Goal: Information Seeking & Learning: Learn about a topic

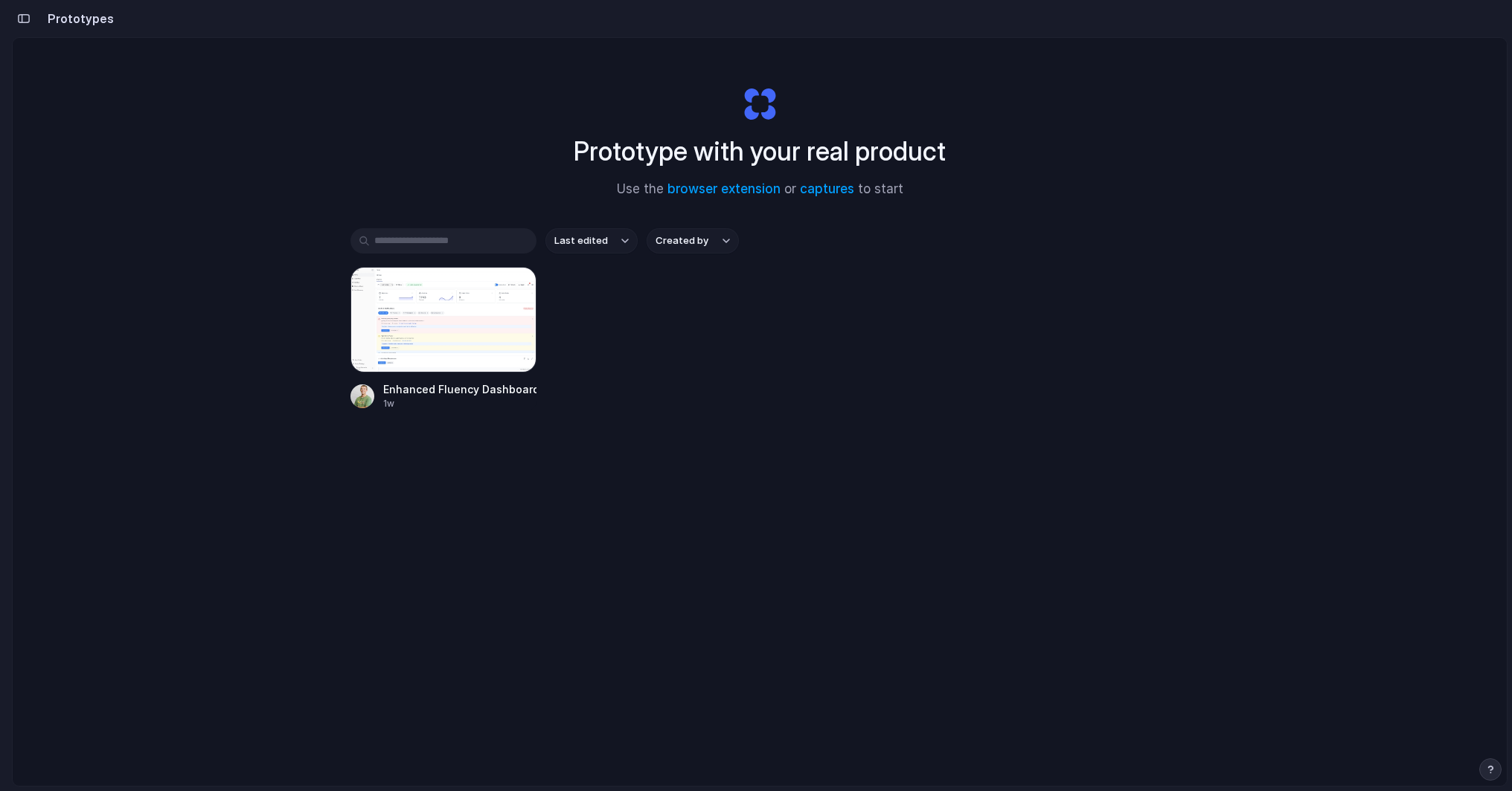
click at [771, 357] on div "Enhanced Fluency Dashboard 1w" at bounding box center [759, 338] width 819 height 143
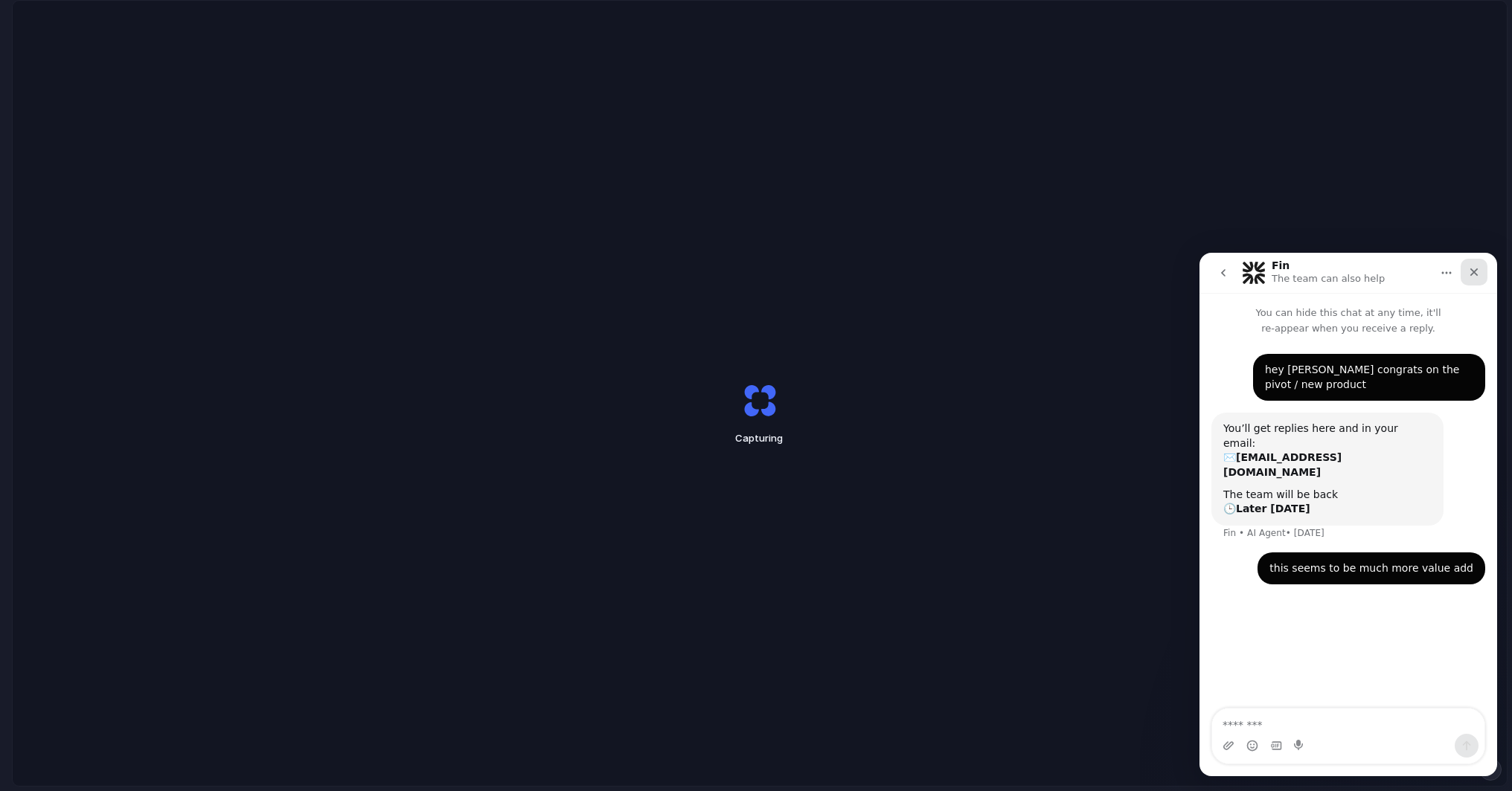
click at [1479, 265] on div "Close" at bounding box center [1473, 272] width 27 height 27
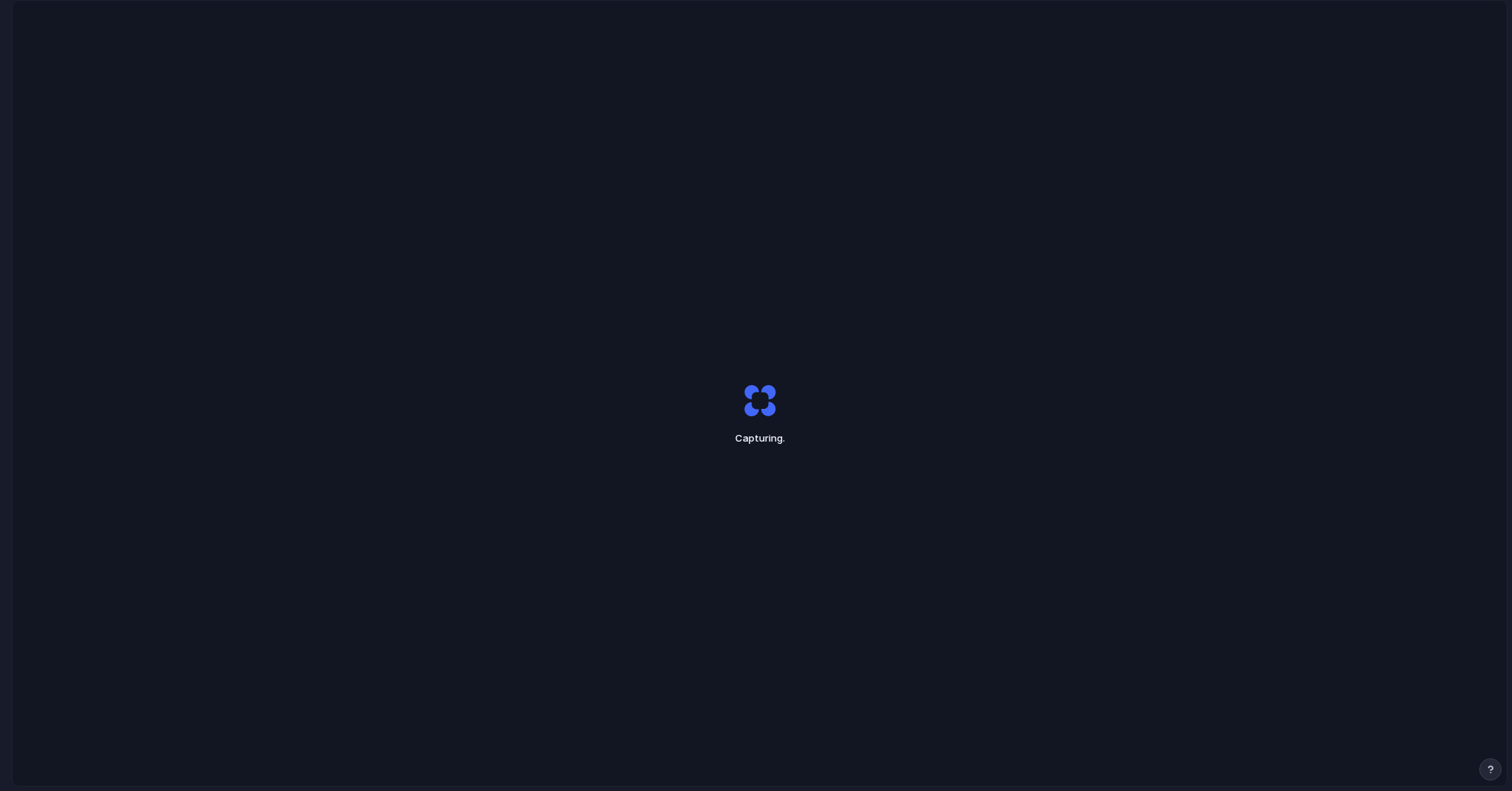
click at [1306, 318] on div "Capturing ." at bounding box center [759, 414] width 1494 height 827
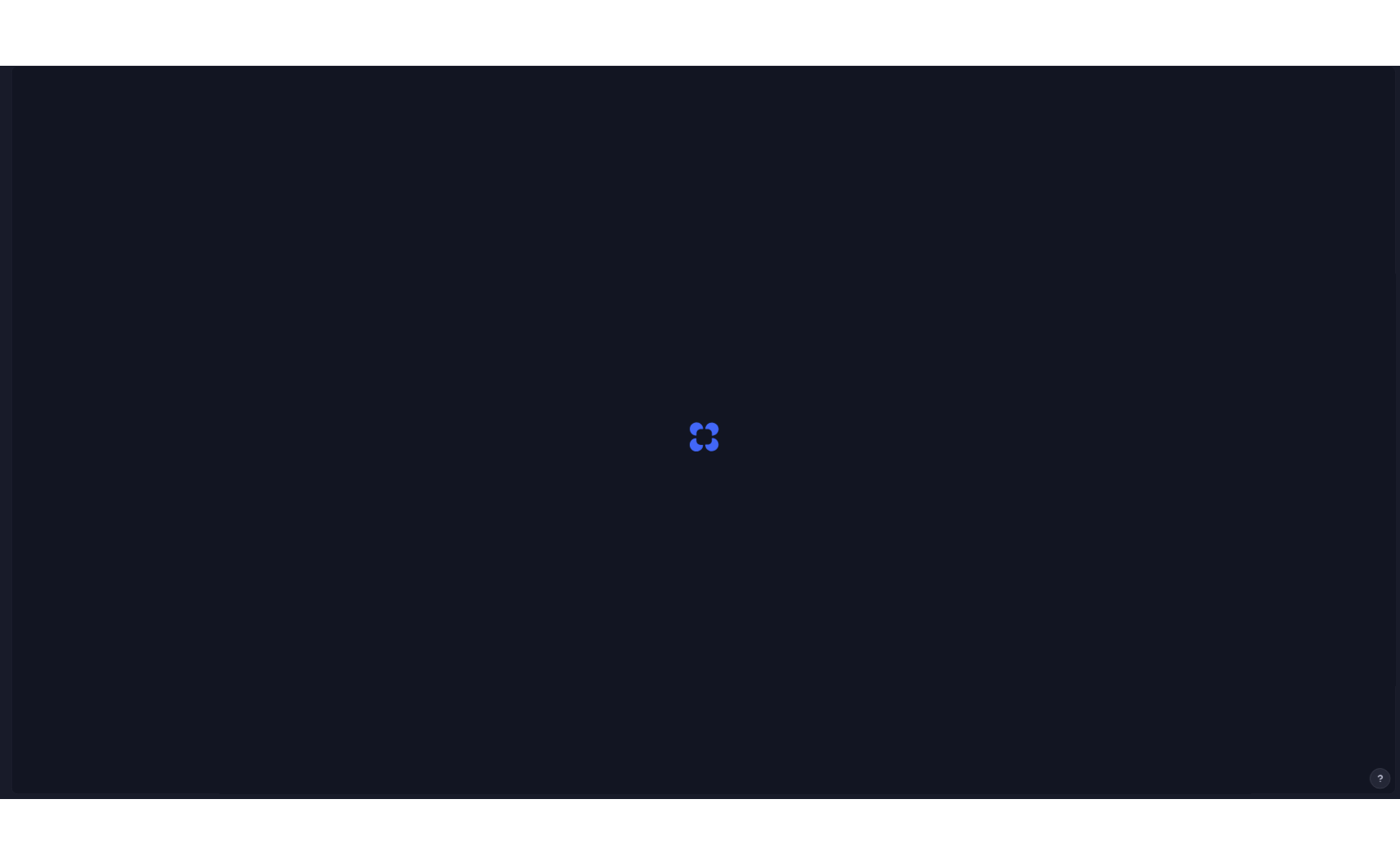
scroll to position [0, 14]
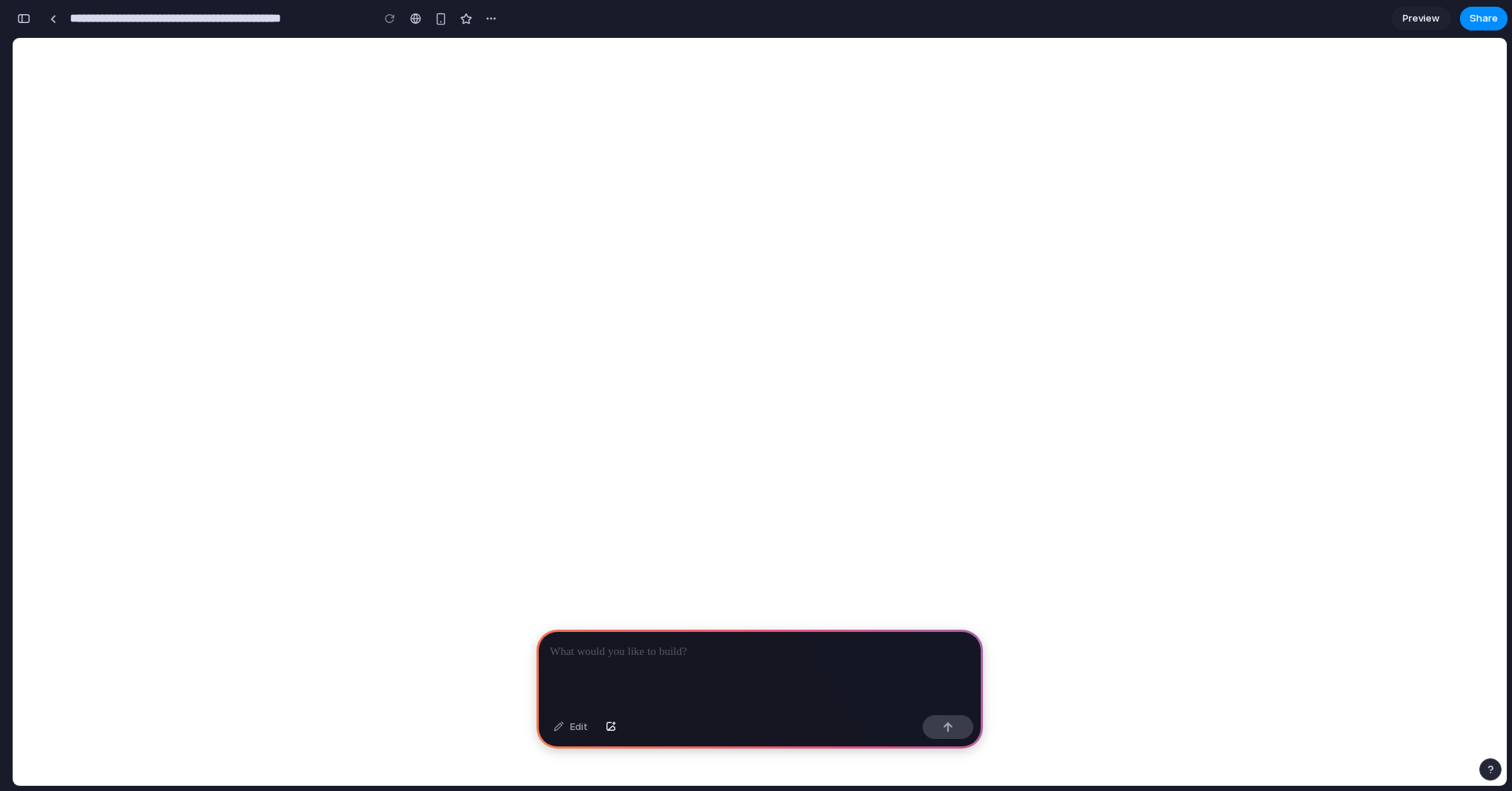
click at [701, 650] on p at bounding box center [759, 652] width 420 height 18
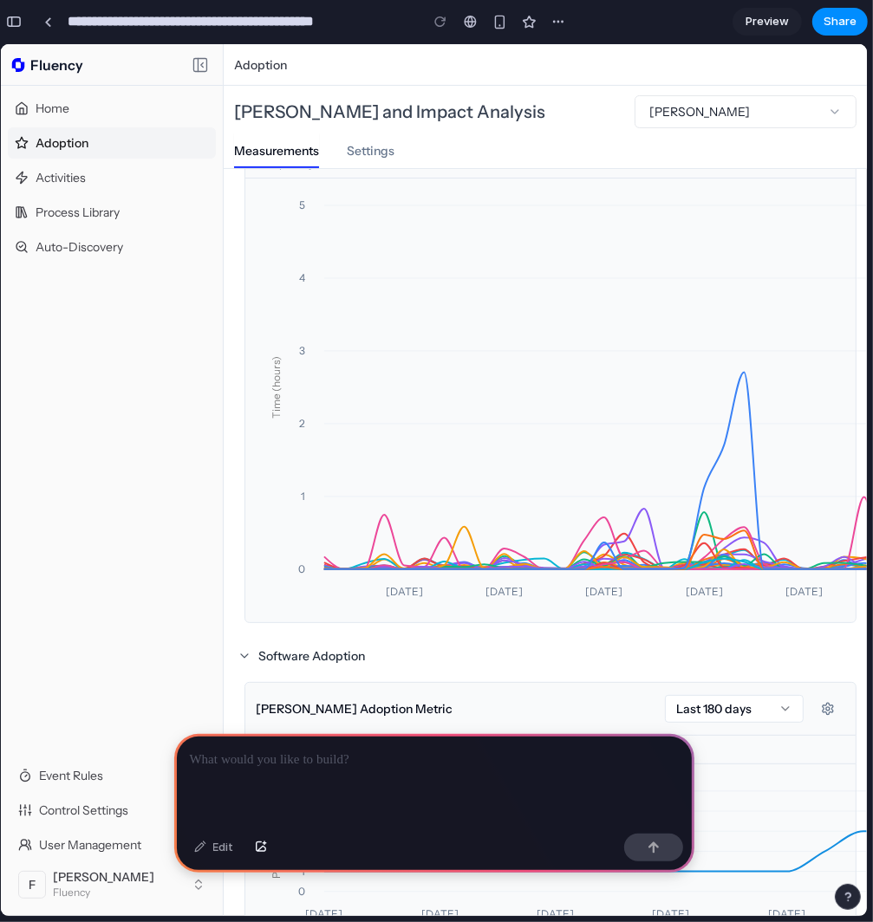
scroll to position [0, 0]
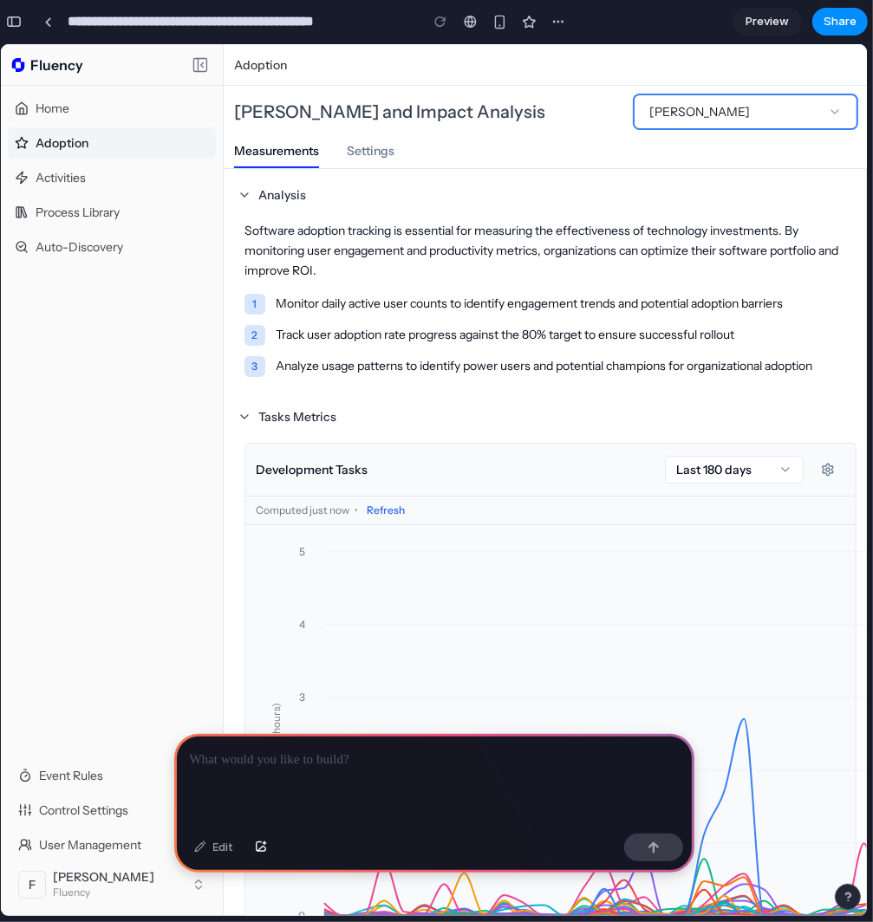
click at [692, 122] on button "[PERSON_NAME]" at bounding box center [745, 110] width 220 height 31
click at [701, 108] on button "[PERSON_NAME]" at bounding box center [745, 110] width 220 height 31
click at [812, 114] on button "[PERSON_NAME]" at bounding box center [745, 110] width 220 height 31
click at [798, 121] on button "[PERSON_NAME]" at bounding box center [745, 110] width 220 height 31
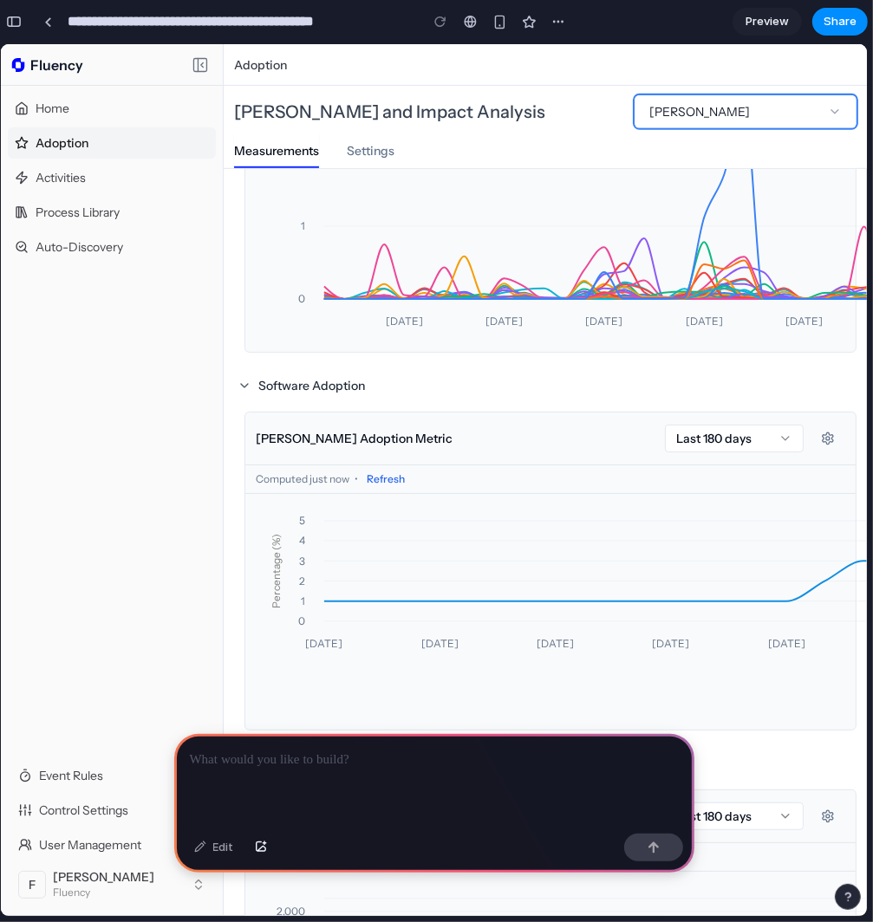
scroll to position [867, 0]
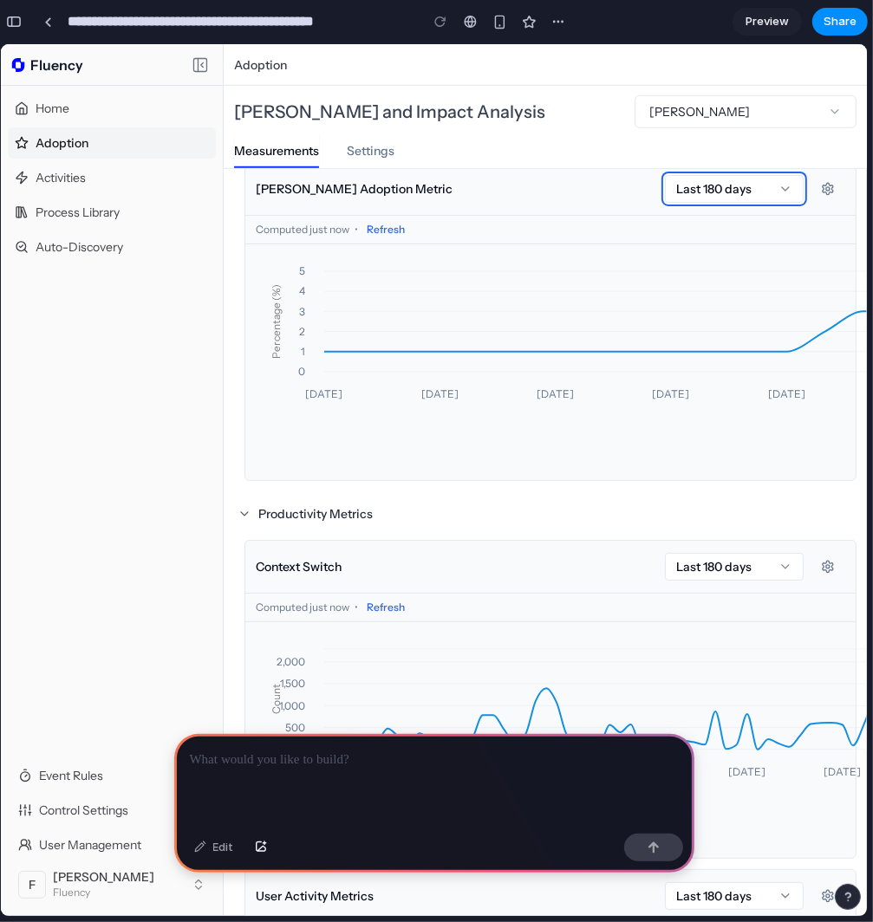
click at [729, 183] on span "Last 180 days" at bounding box center [713, 187] width 75 height 17
drag, startPoint x: 362, startPoint y: 227, endPoint x: 371, endPoint y: 225, distance: 9.7
click at [363, 227] on button "Refresh" at bounding box center [385, 228] width 45 height 21
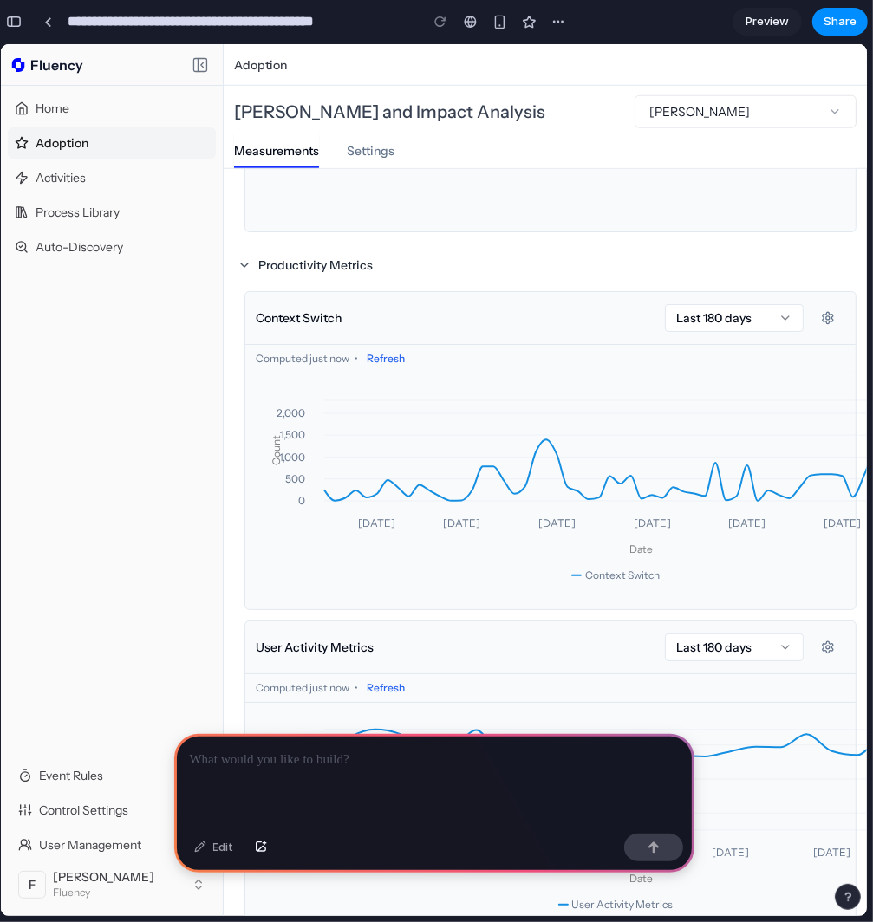
scroll to position [1127, 0]
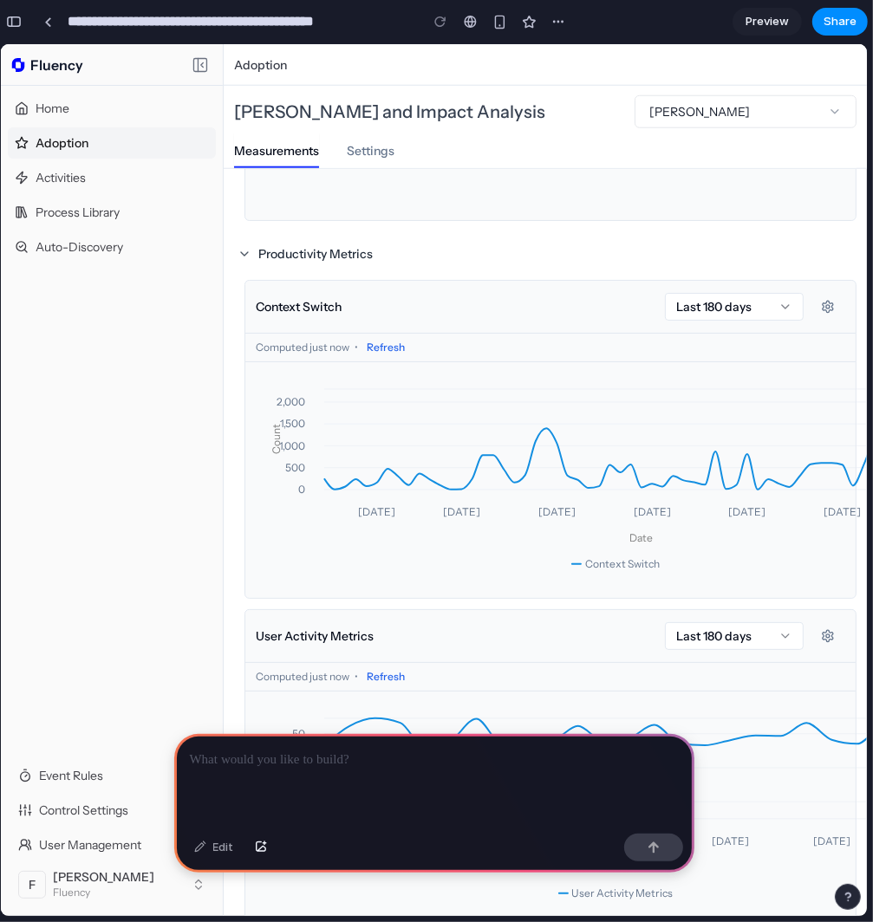
click at [547, 429] on icon "[DATE] [DATE] [DATE] [DATE] [DATE] [DATE] [DATE] Date 0 500 1,000 1,500 2,000 C…" at bounding box center [615, 479] width 713 height 208
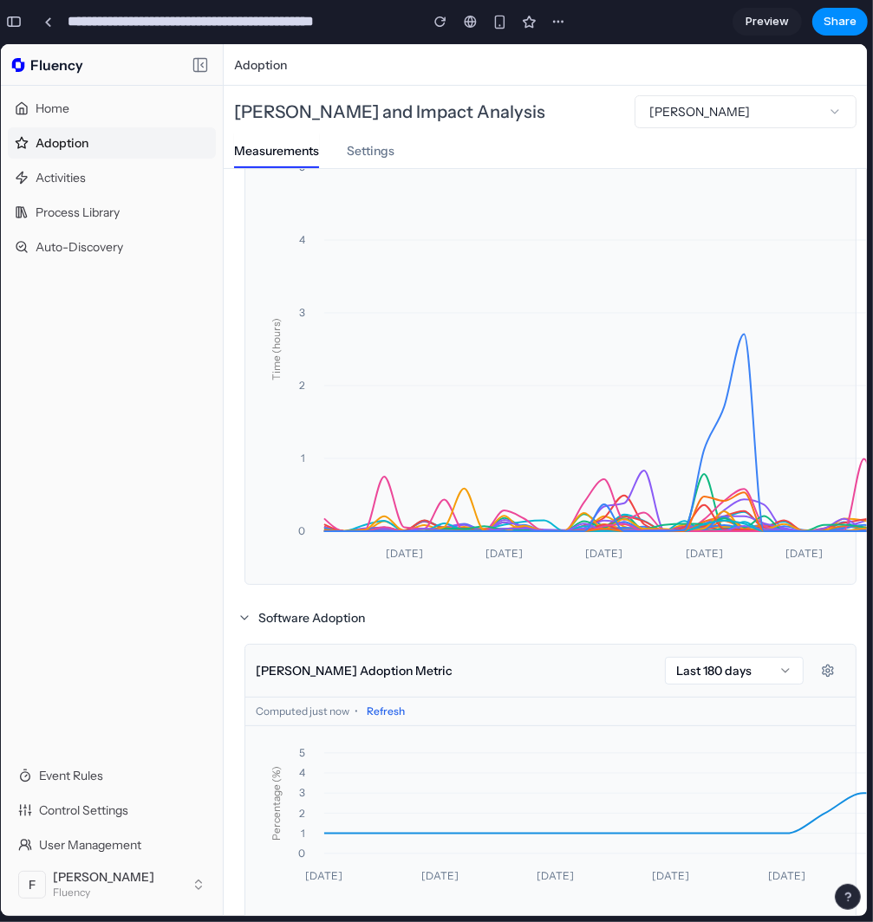
scroll to position [433, 0]
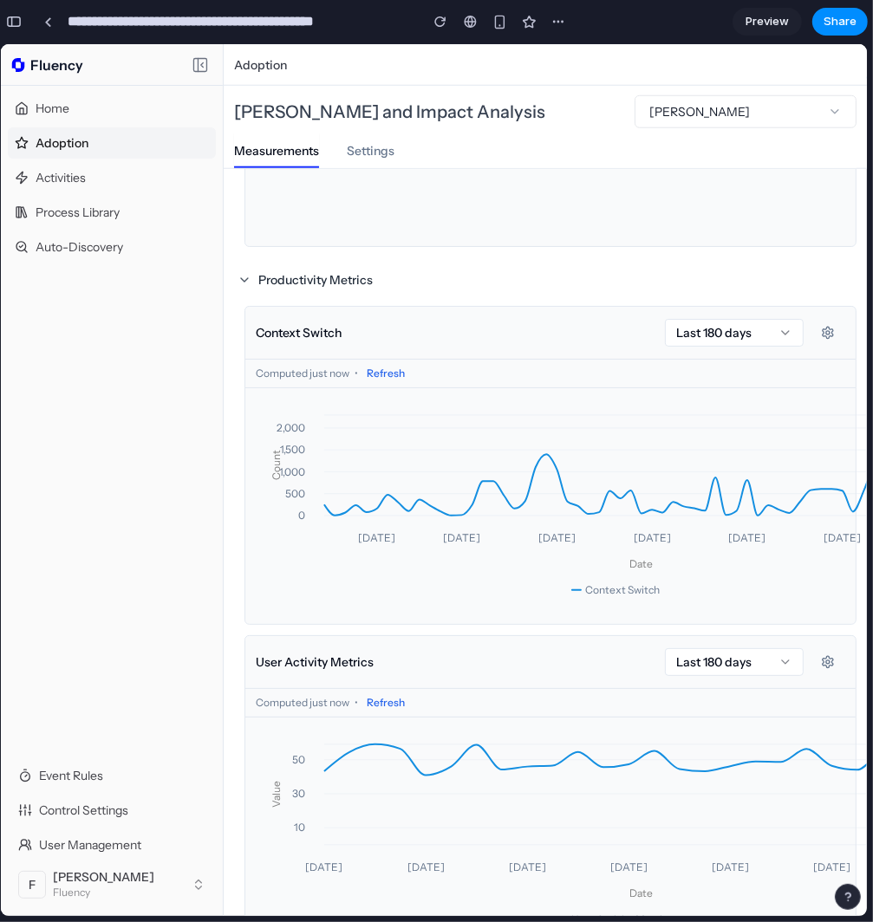
scroll to position [1040, 0]
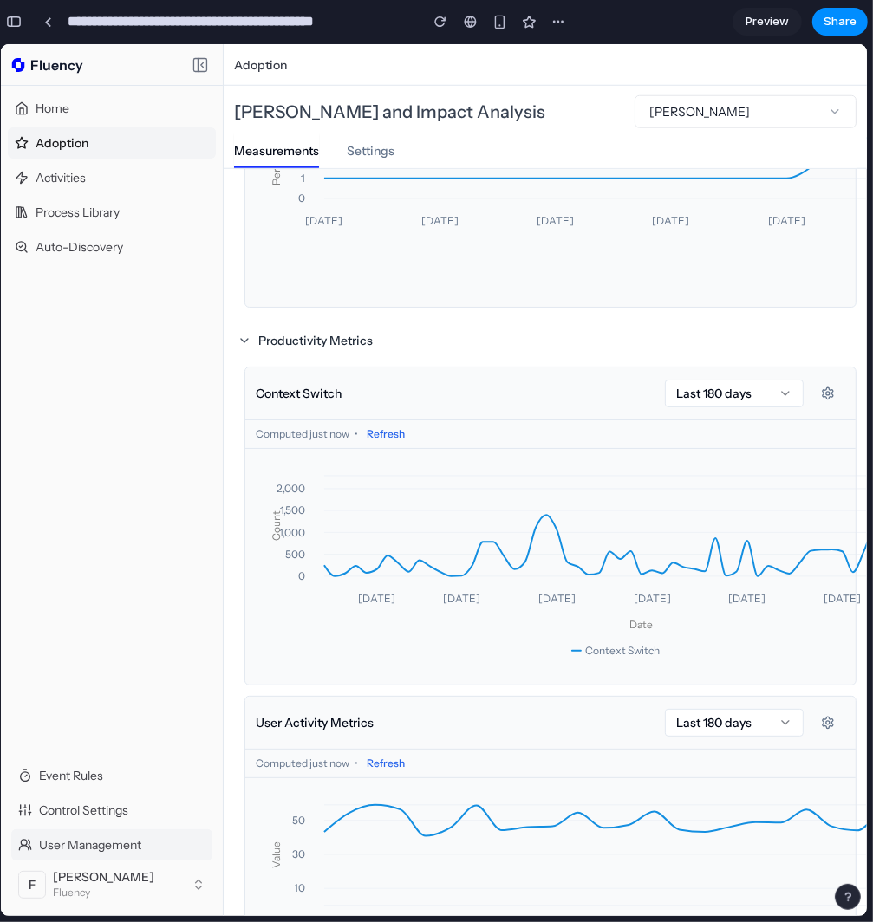
click at [129, 835] on div "User Management" at bounding box center [111, 844] width 201 height 31
click at [433, 17] on button "button" at bounding box center [440, 22] width 26 height 26
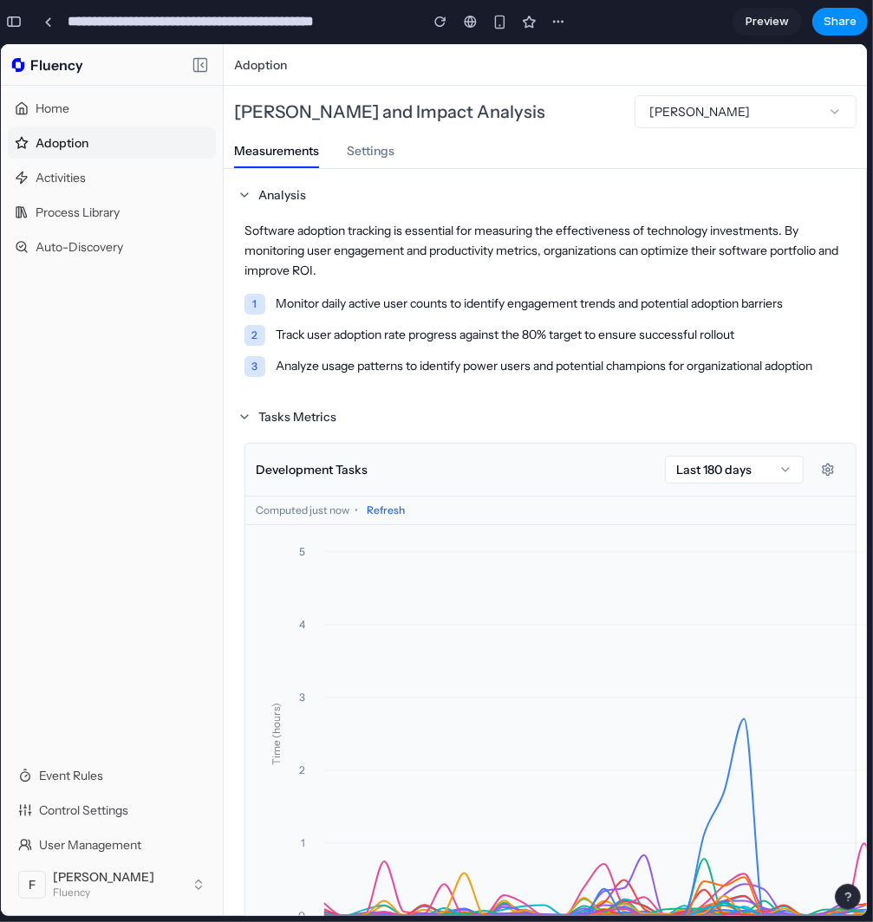
scroll to position [0, 0]
click at [592, 438] on div "Tasks Metrics Development Tasks Last 180 days Computed just now • Refresh [DATE…" at bounding box center [545, 686] width 622 height 565
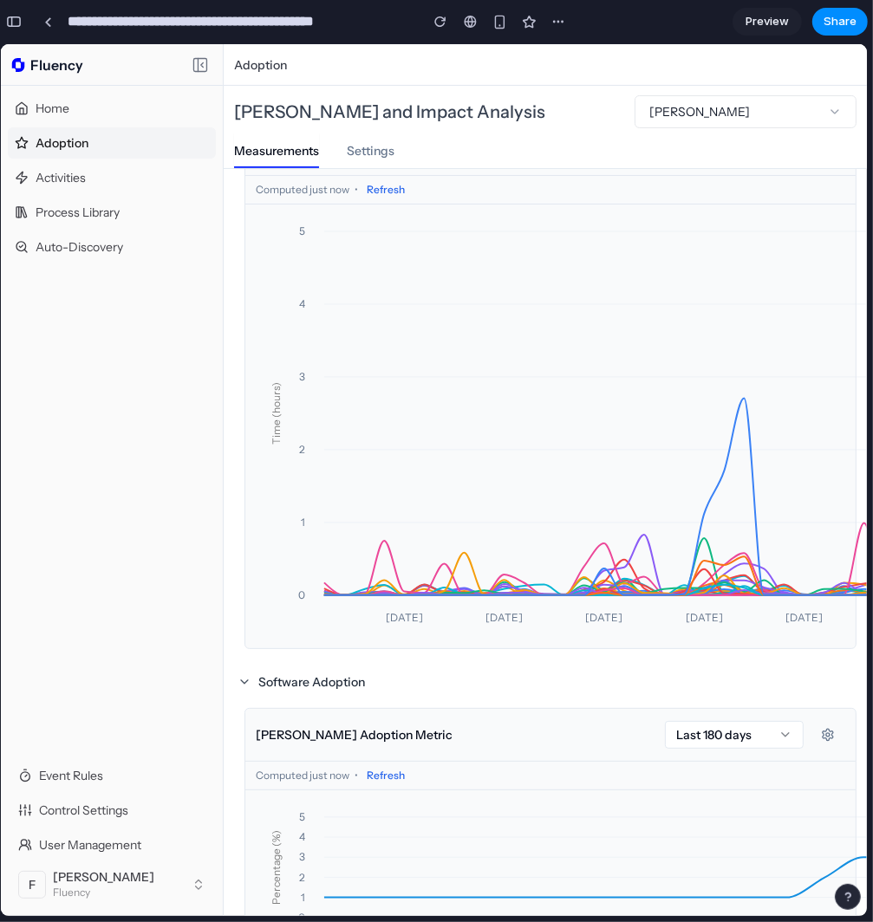
scroll to position [87, 0]
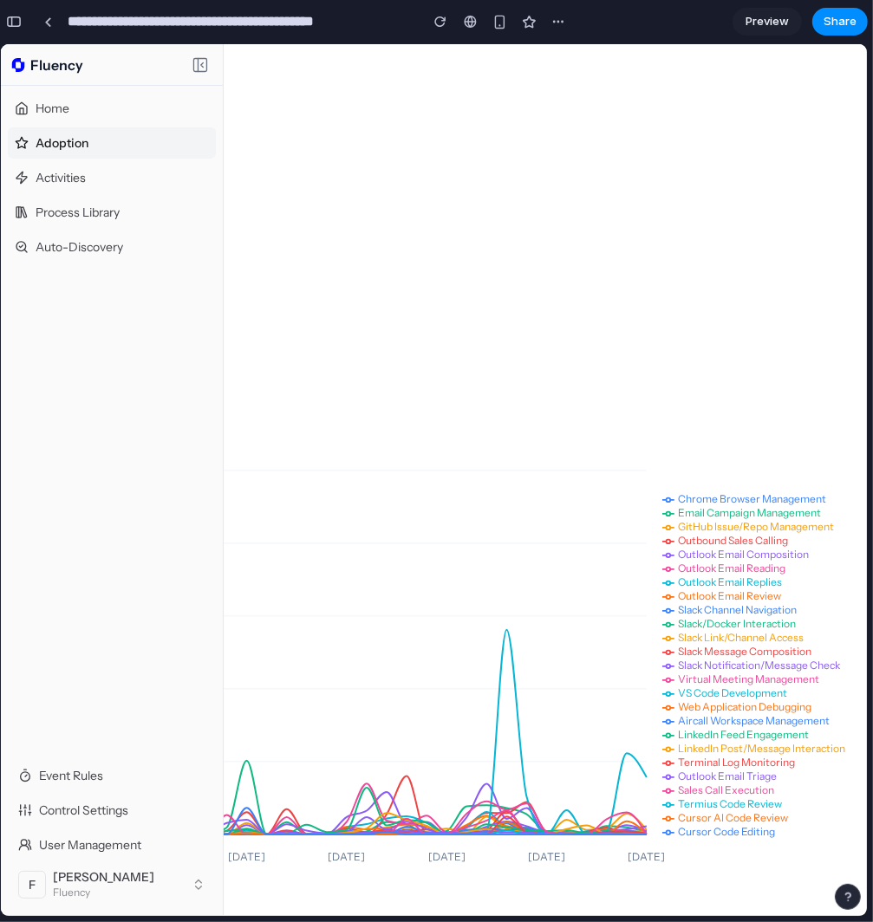
drag, startPoint x: 660, startPoint y: 557, endPoint x: 878, endPoint y: 541, distance: 219.1
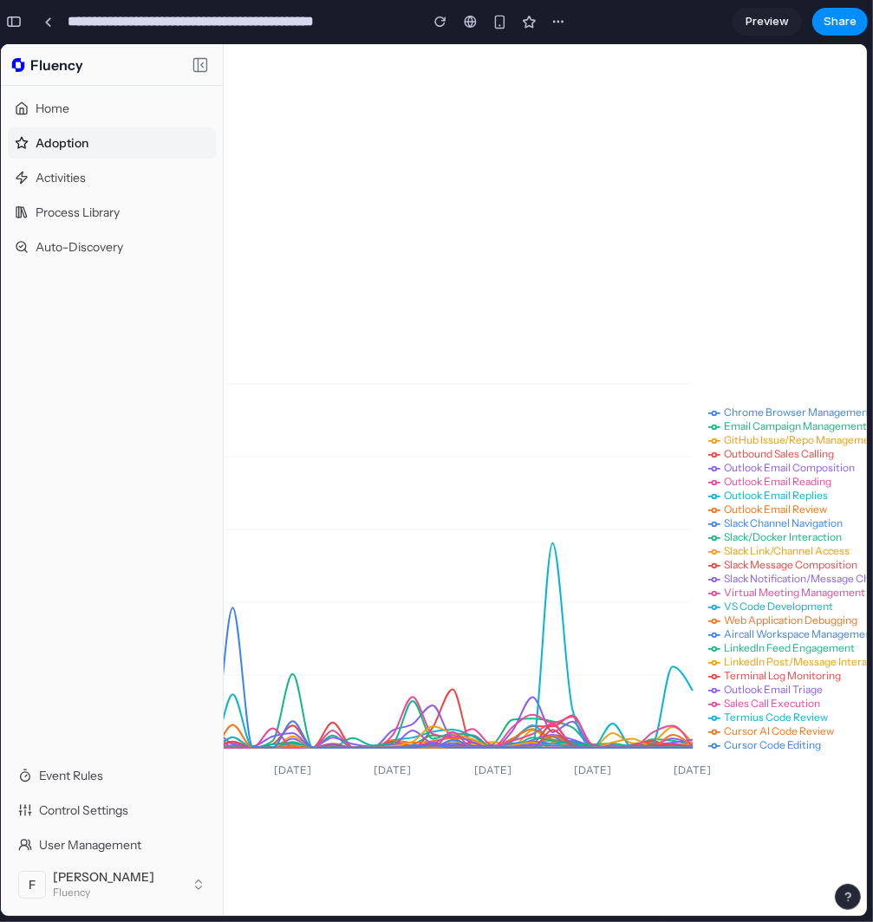
scroll to position [168, 3]
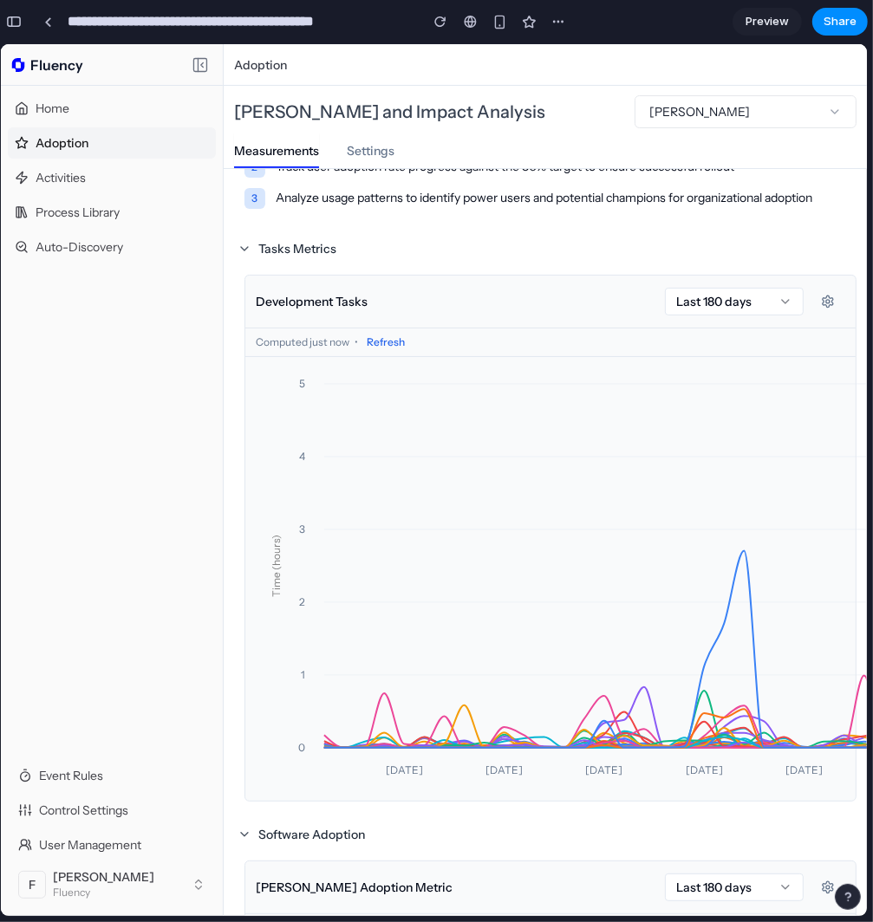
drag, startPoint x: 618, startPoint y: 585, endPoint x: 507, endPoint y: 590, distance: 111.1
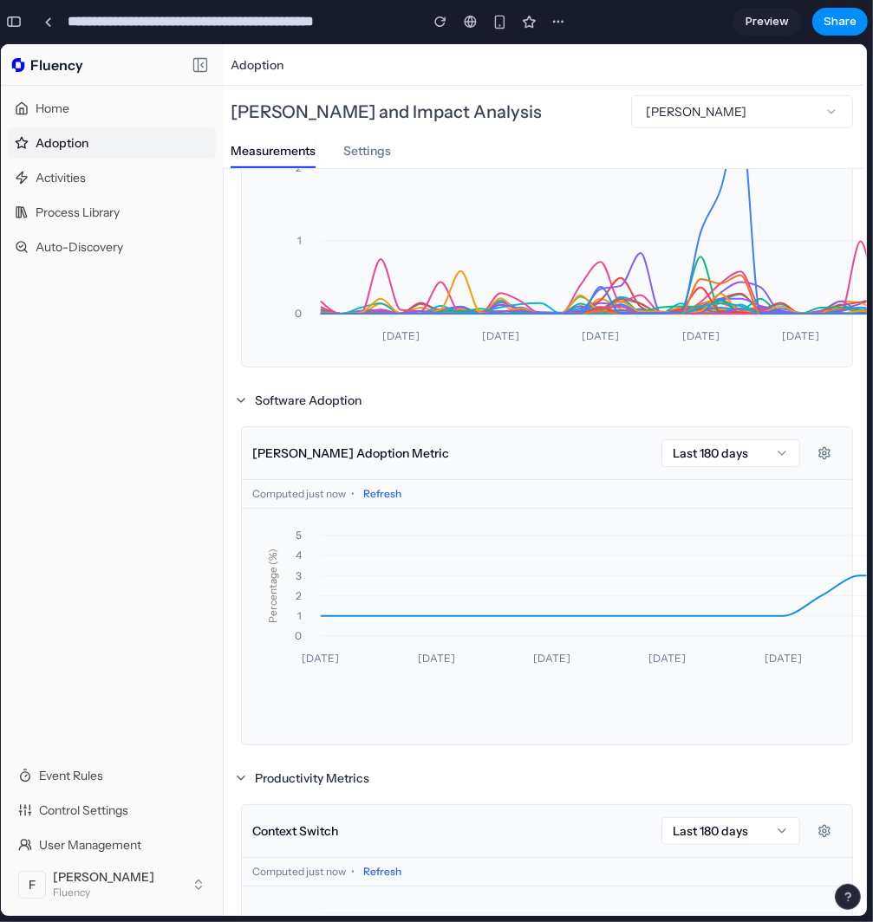
scroll to position [0, 5]
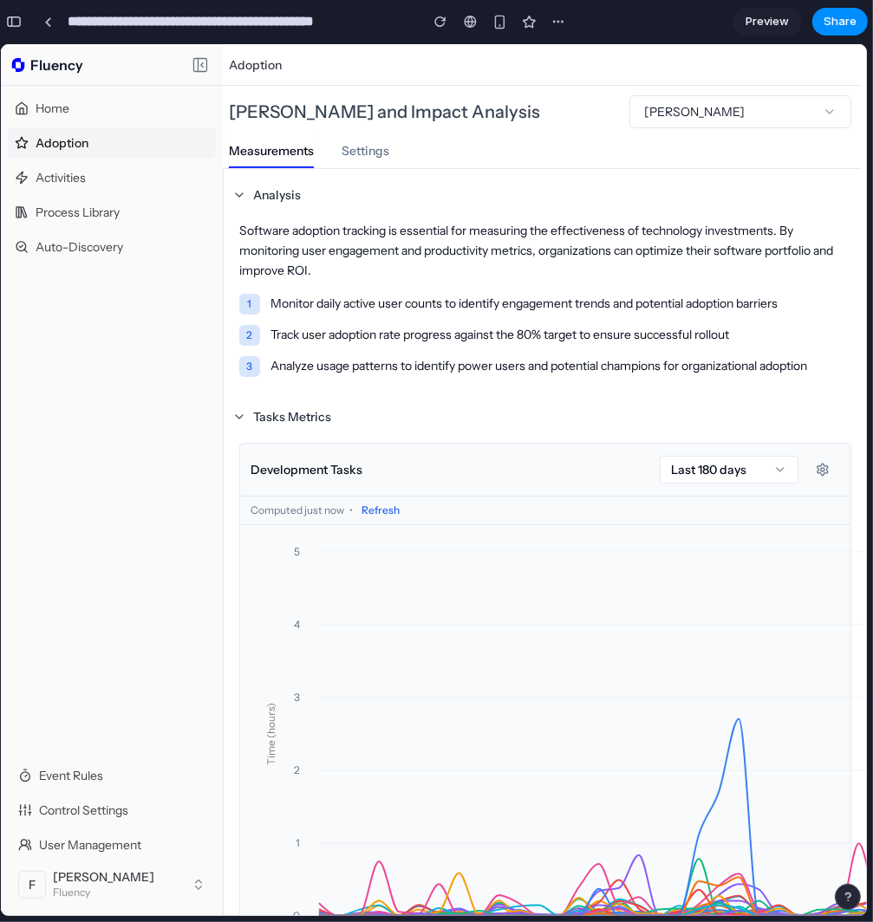
drag, startPoint x: 537, startPoint y: 557, endPoint x: 552, endPoint y: 118, distance: 439.8
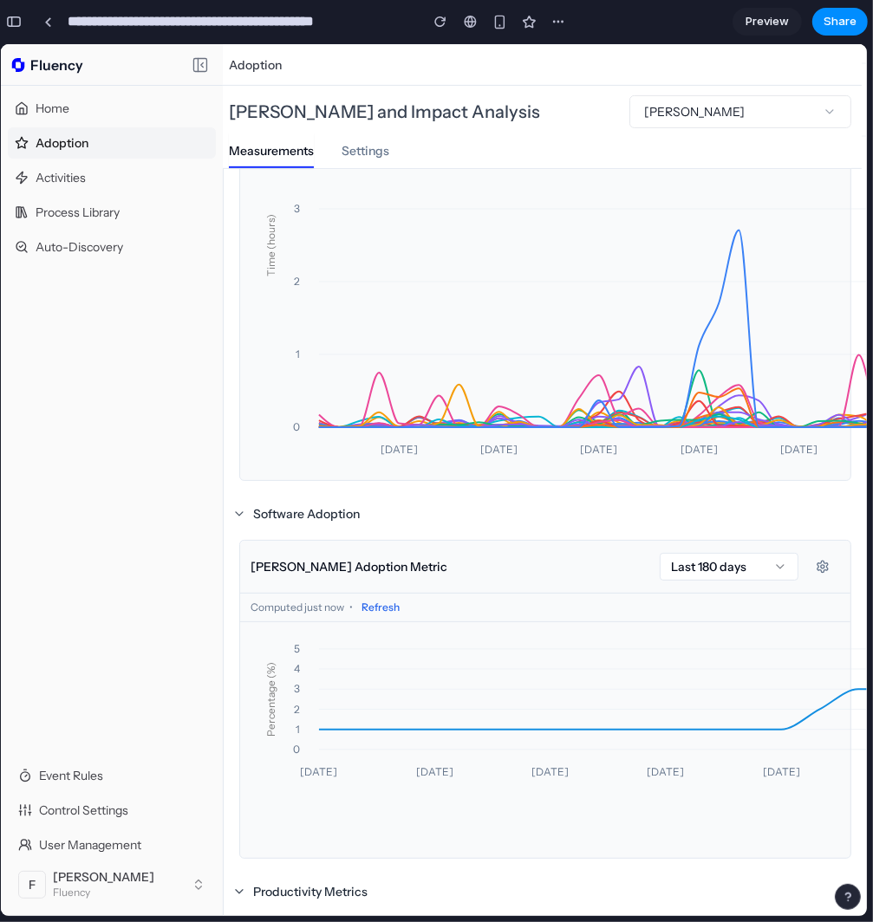
scroll to position [433, 5]
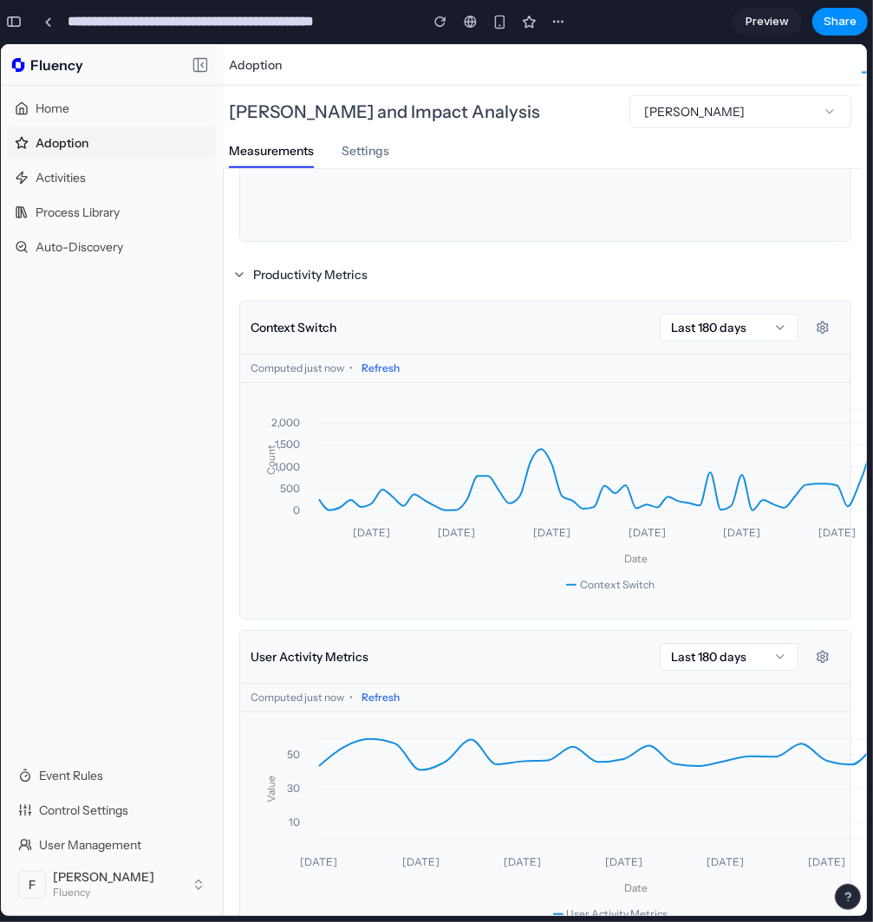
scroll to position [1127, 5]
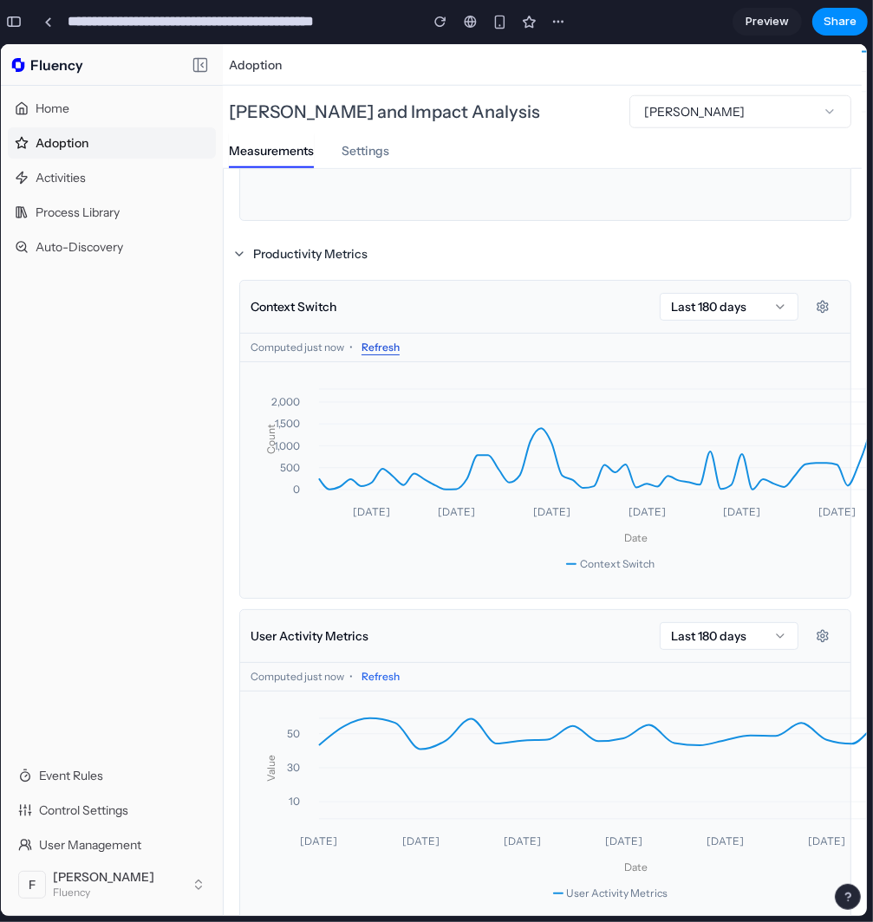
click at [386, 346] on button "Refresh" at bounding box center [380, 346] width 45 height 21
